Goal: Complete application form

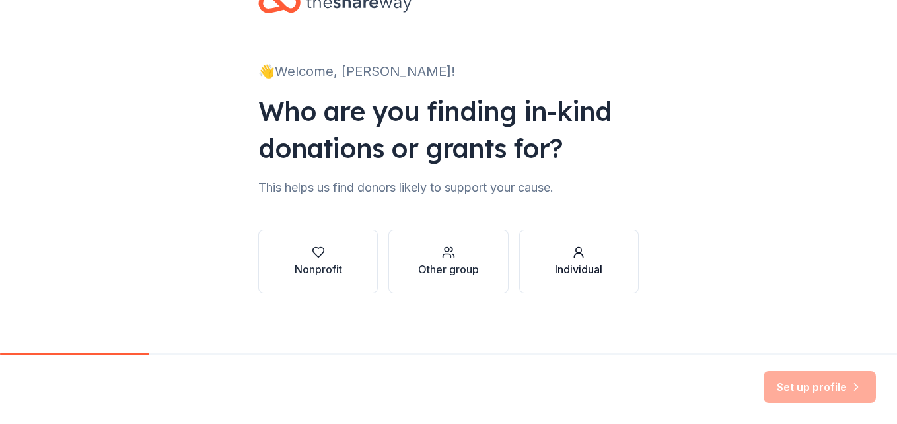
scroll to position [48, 0]
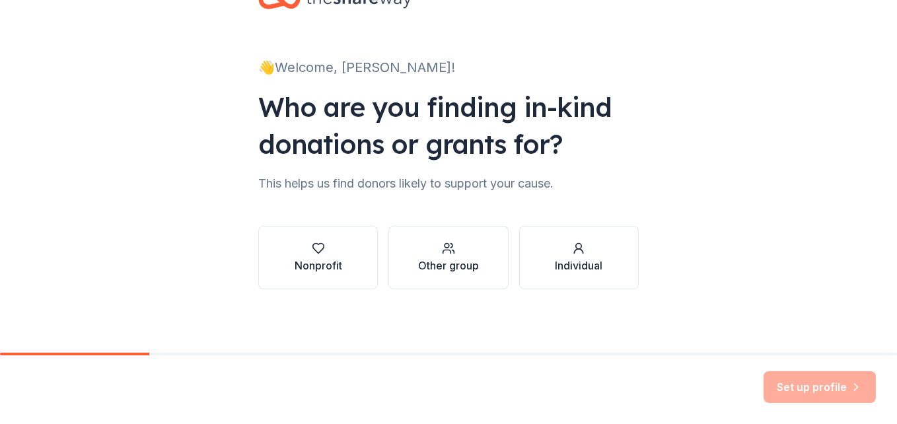
drag, startPoint x: 578, startPoint y: 263, endPoint x: 564, endPoint y: 267, distance: 14.4
click at [579, 263] on div "Individual" at bounding box center [579, 265] width 48 height 16
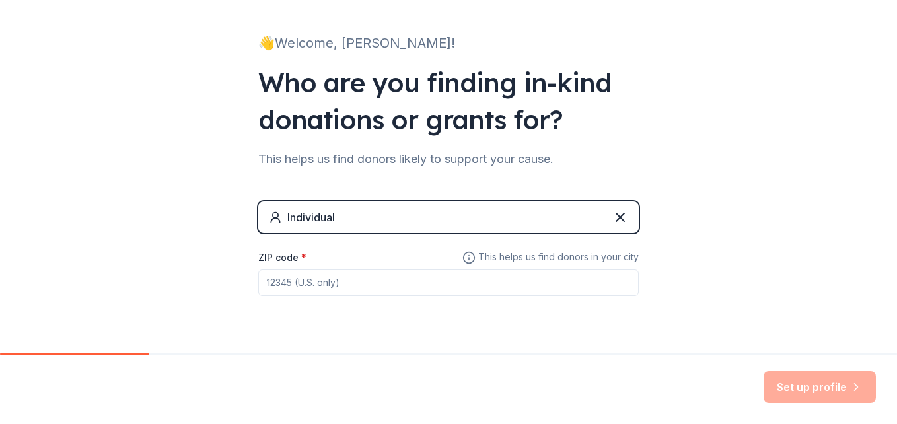
scroll to position [106, 0]
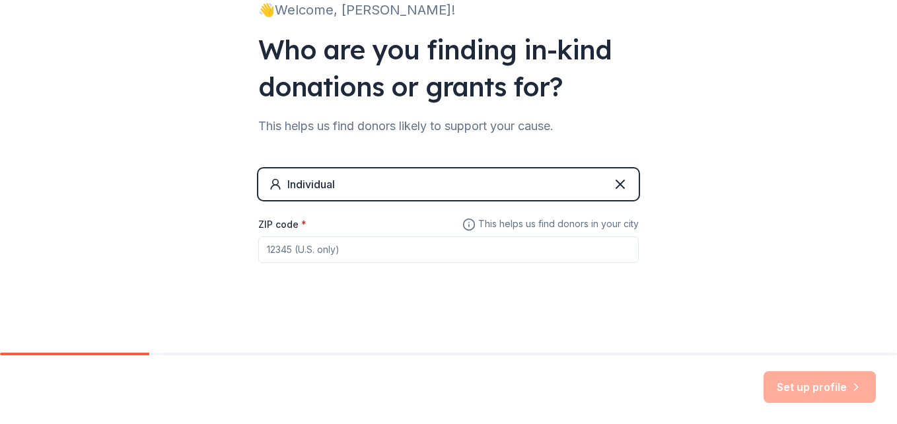
click at [418, 256] on input "ZIP code *" at bounding box center [448, 249] width 380 height 26
type input "36756"
click at [821, 395] on button "Set up profile" at bounding box center [819, 387] width 112 height 32
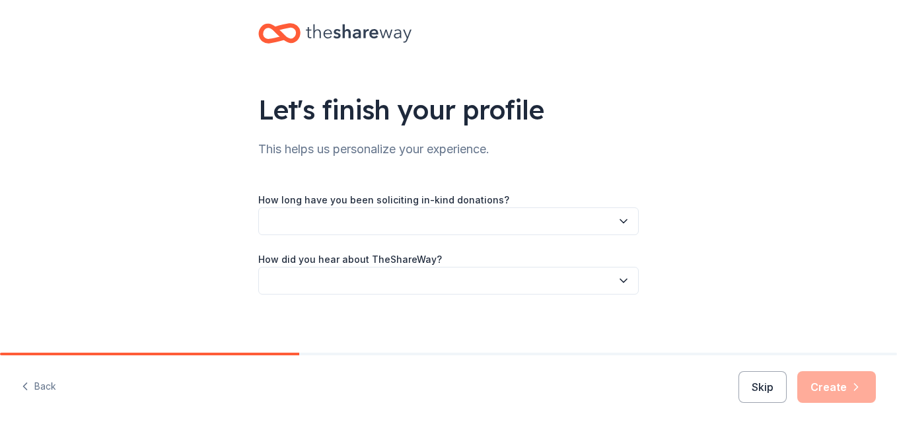
scroll to position [17, 0]
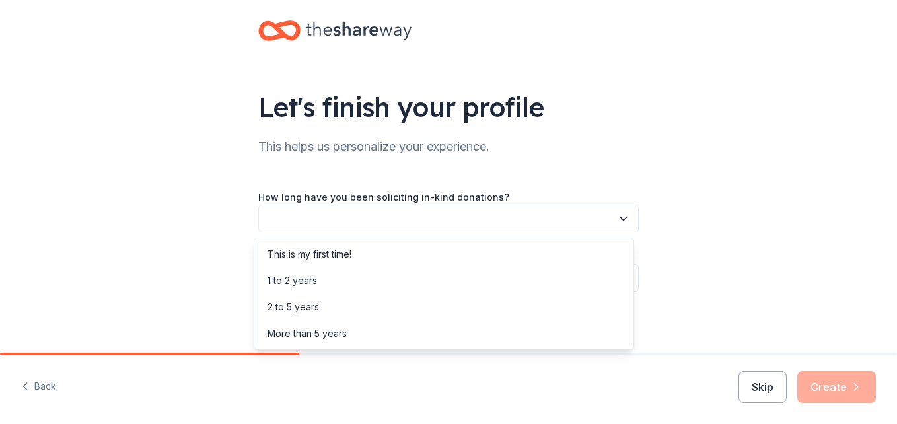
click at [607, 219] on button "button" at bounding box center [448, 219] width 380 height 28
click at [528, 248] on div "This is my first time!" at bounding box center [444, 254] width 374 height 26
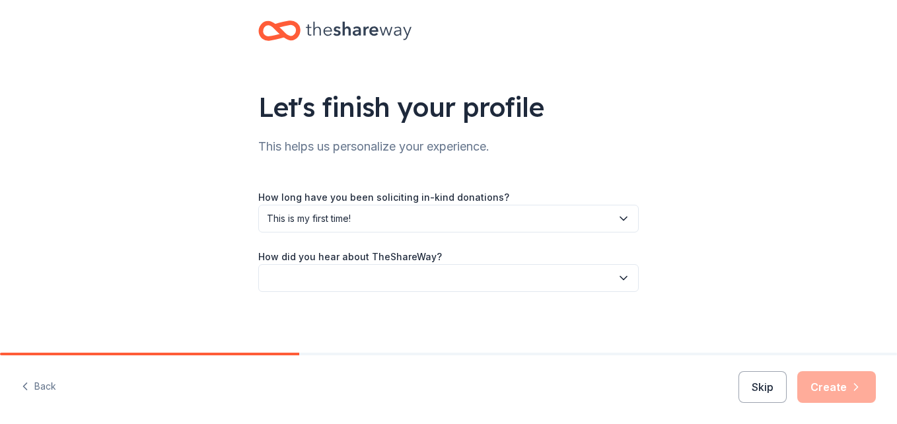
click at [617, 280] on icon "button" at bounding box center [623, 277] width 13 height 13
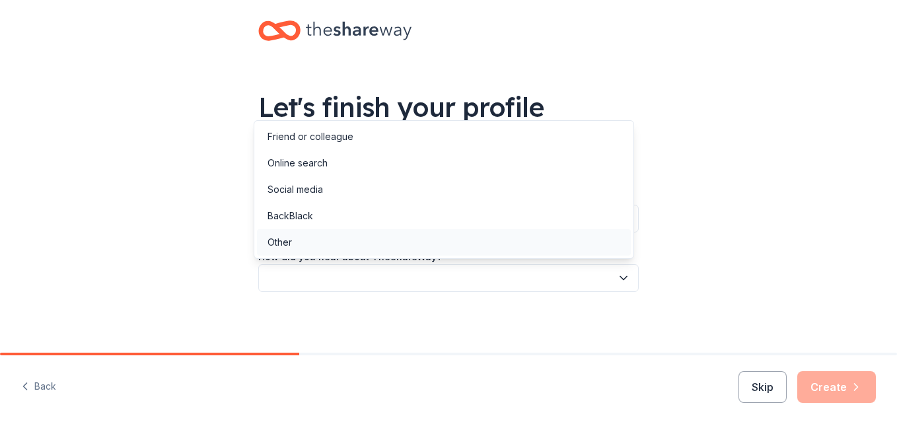
click at [483, 232] on div "Other" at bounding box center [444, 242] width 374 height 26
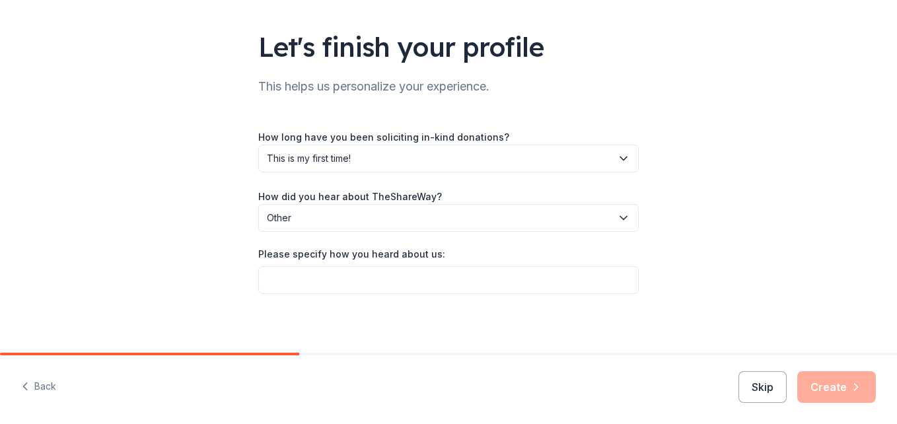
scroll to position [81, 0]
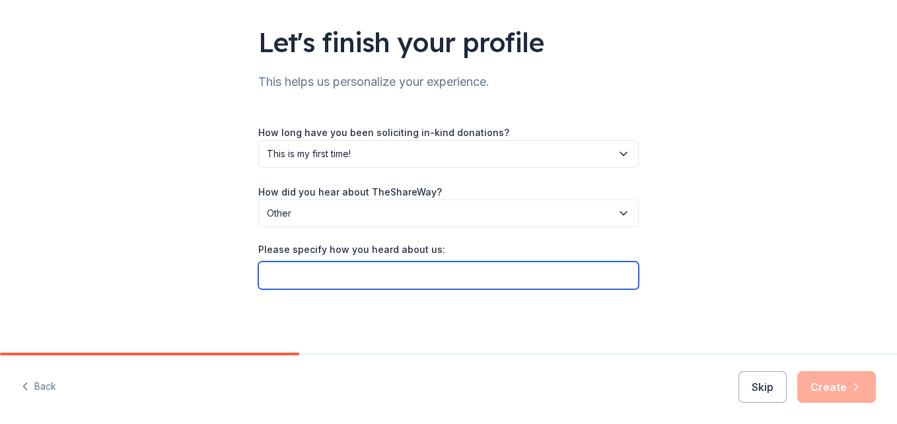
click at [607, 276] on input "Please specify how you heard about us:" at bounding box center [448, 275] width 380 height 28
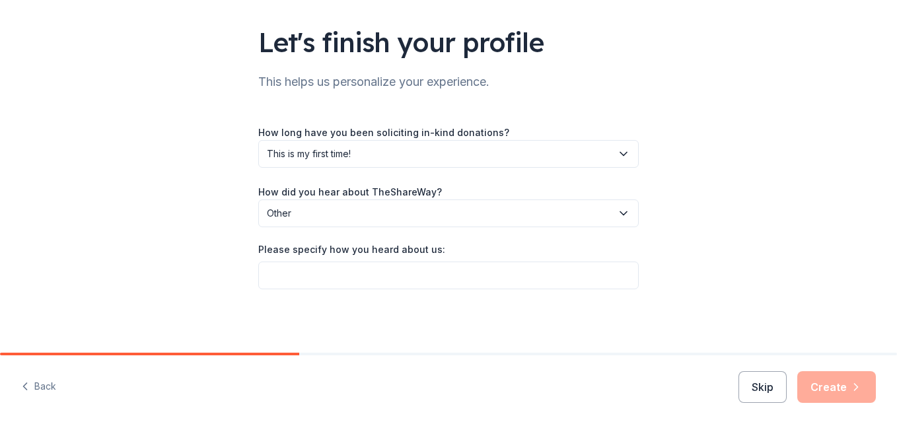
click at [602, 221] on span "Other" at bounding box center [439, 213] width 345 height 16
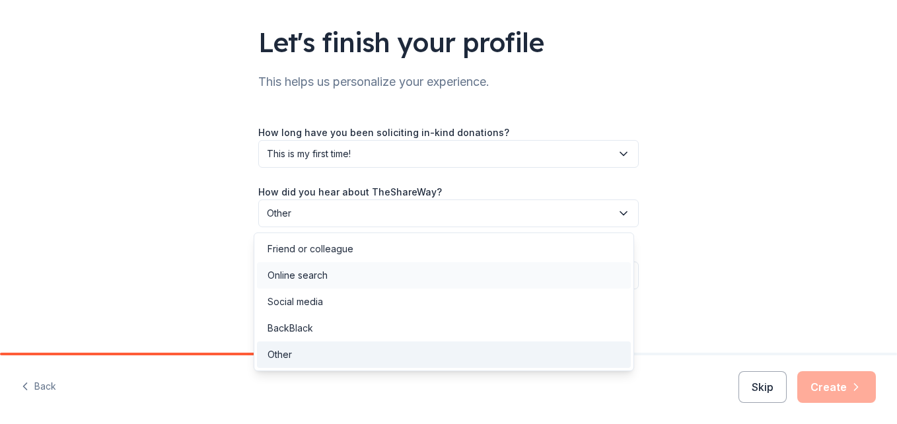
click at [497, 266] on div "Online search" at bounding box center [444, 275] width 374 height 26
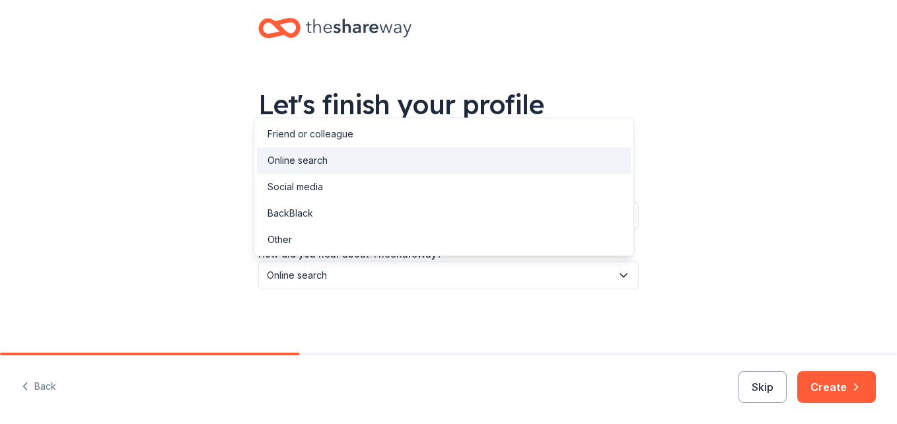
scroll to position [19, 0]
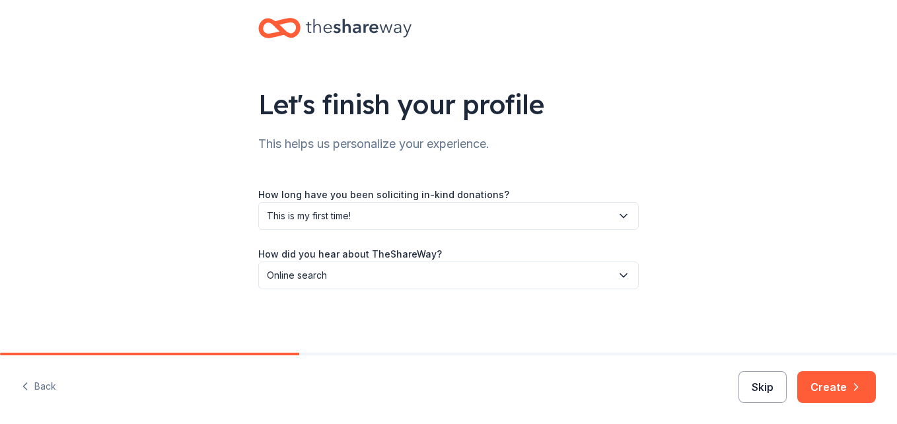
click at [763, 384] on button "Skip" at bounding box center [762, 387] width 48 height 32
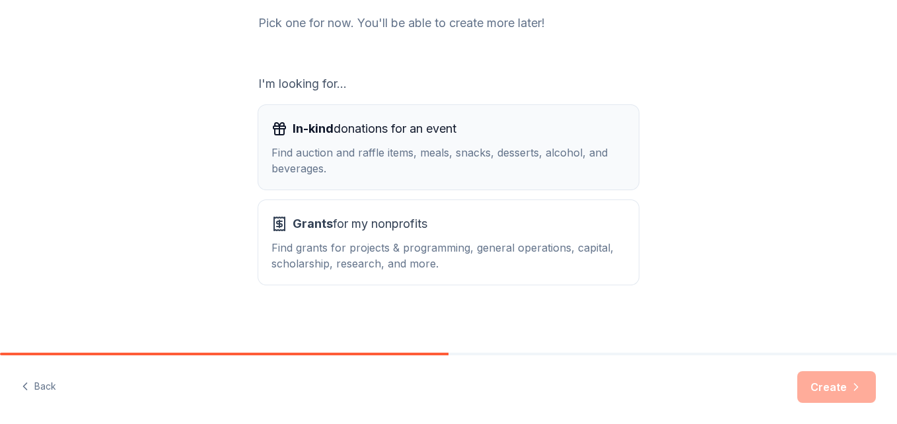
scroll to position [180, 0]
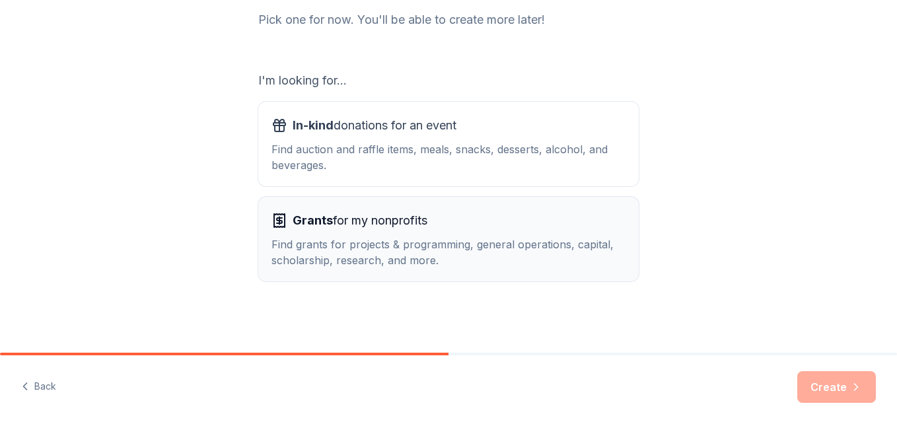
click at [596, 229] on div "Grants for my nonprofits" at bounding box center [448, 220] width 354 height 21
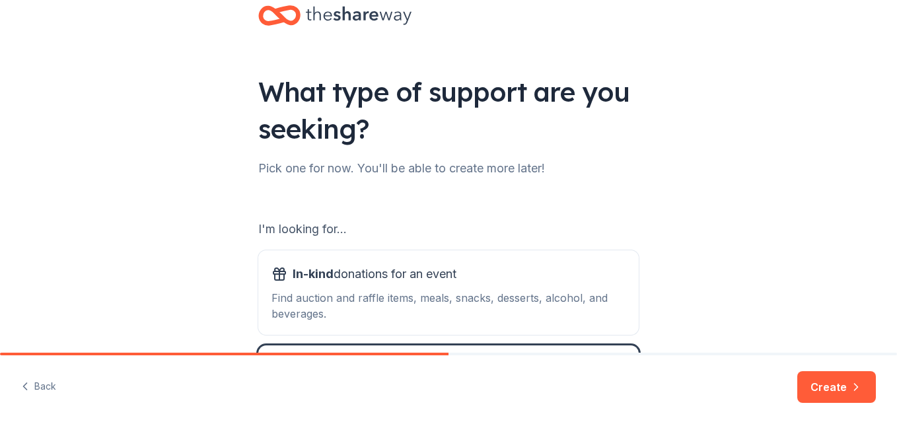
scroll to position [33, 0]
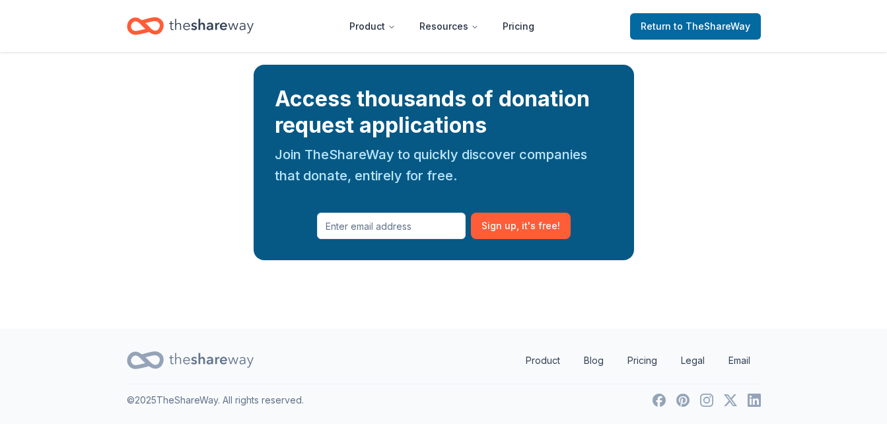
scroll to position [1478, 0]
